Goal: Find specific page/section: Find specific page/section

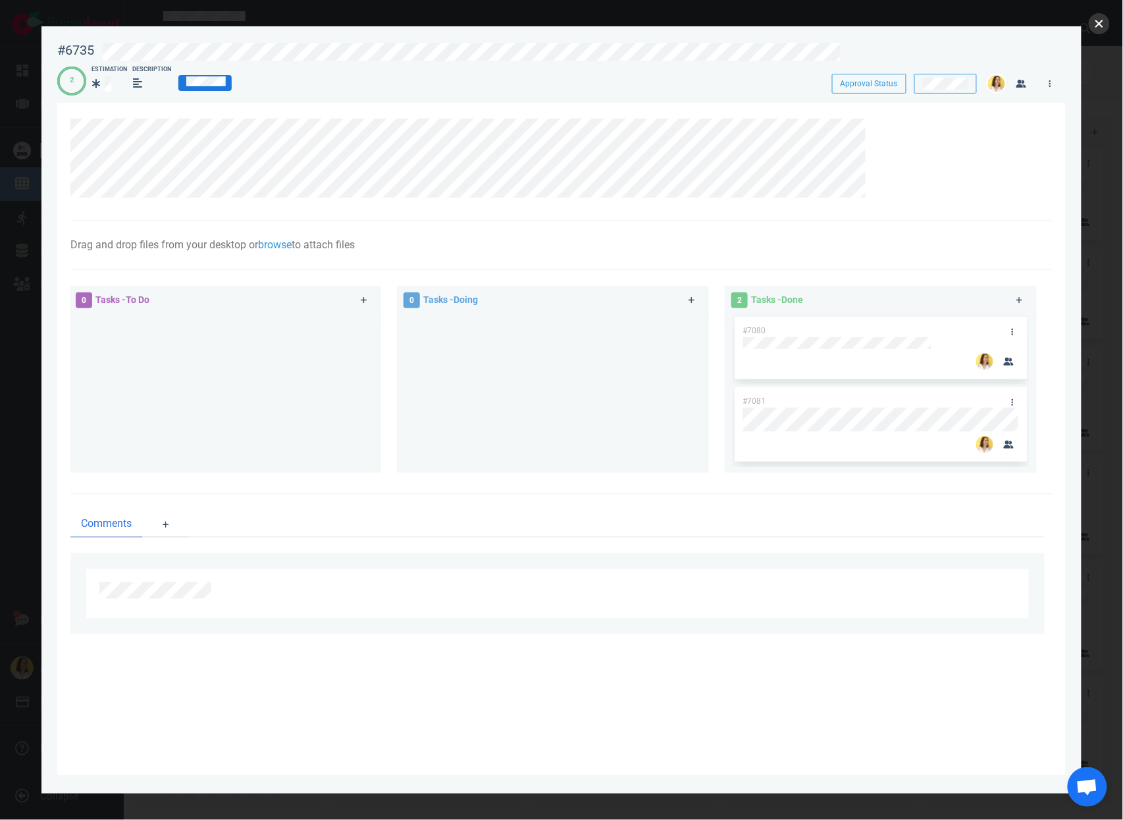
click at [1091, 22] on button "close" at bounding box center [1099, 23] width 21 height 21
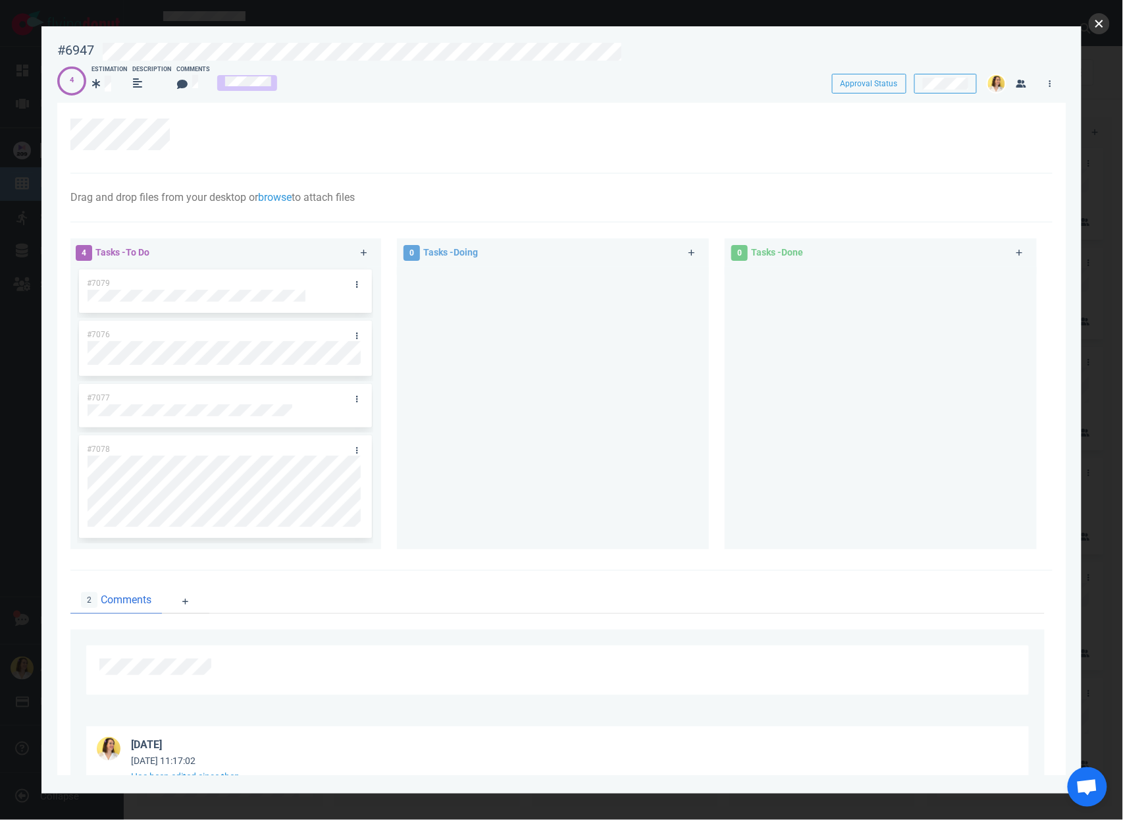
click at [1098, 26] on button "close" at bounding box center [1099, 23] width 21 height 21
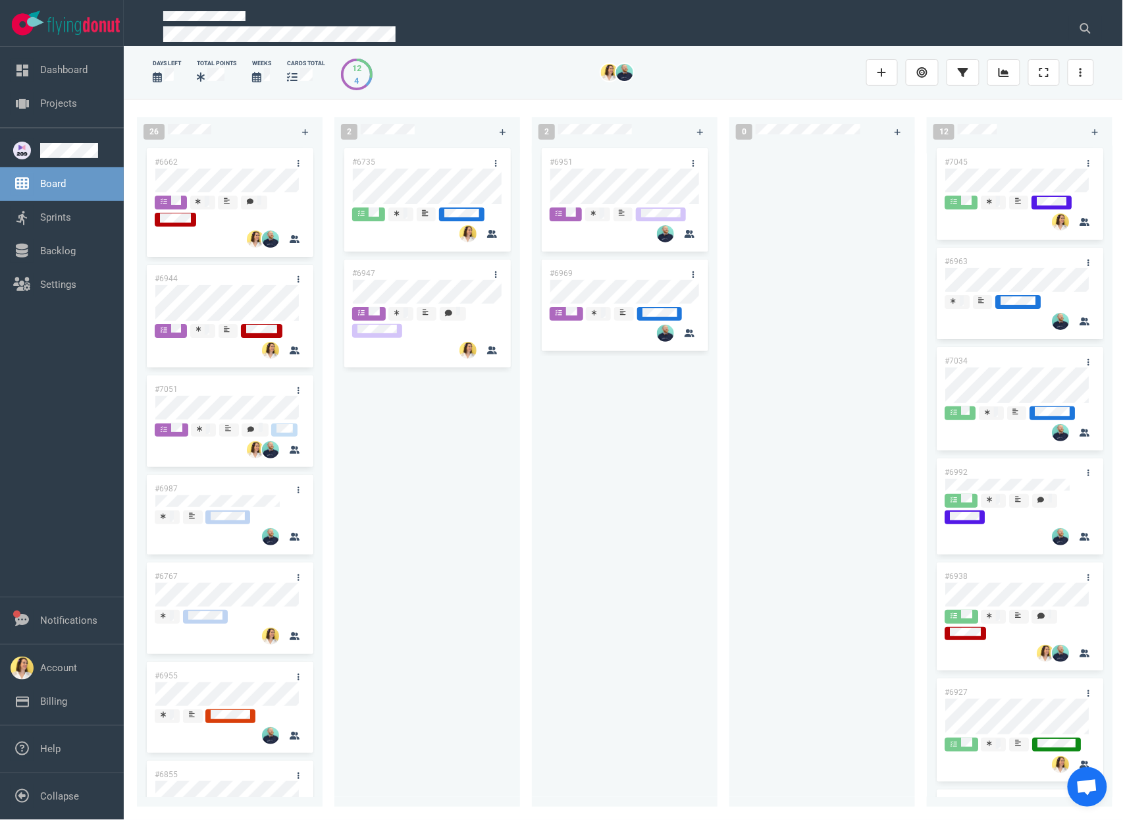
click at [423, 586] on div "#6735 #6947" at bounding box center [427, 469] width 170 height 646
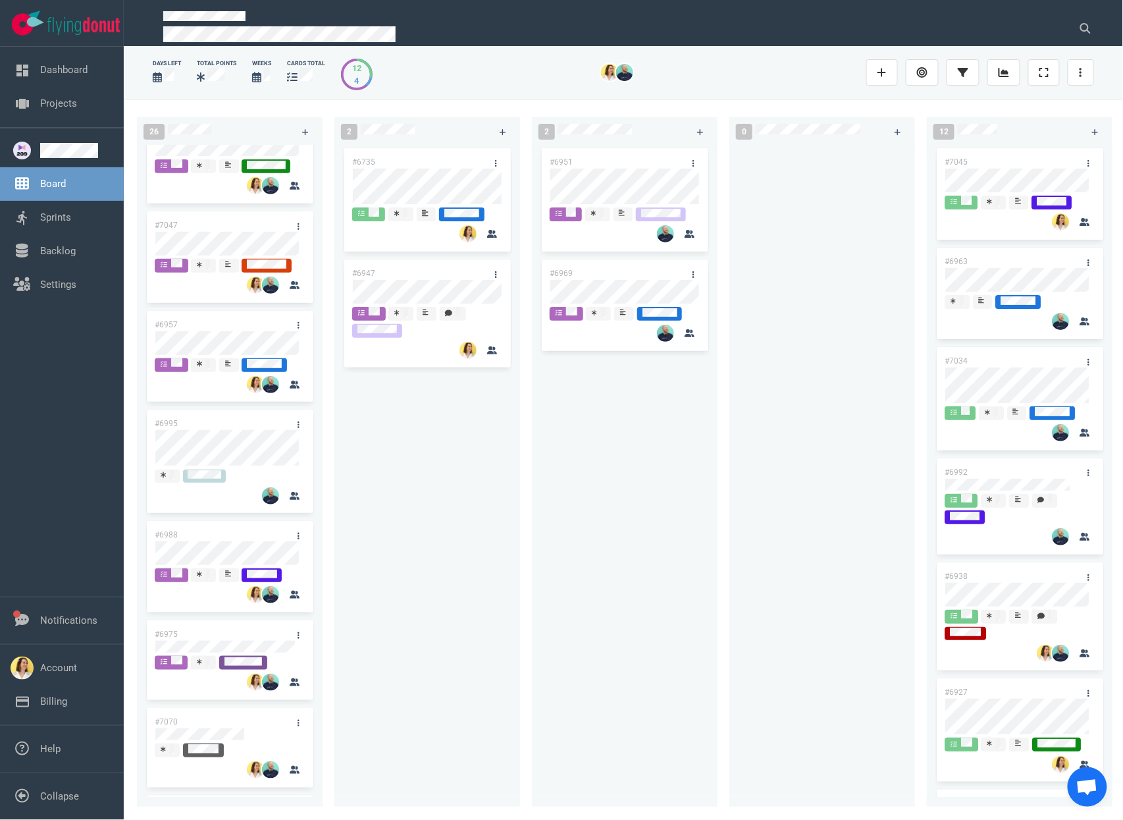
scroll to position [1944, 0]
